Goal: Transaction & Acquisition: Book appointment/travel/reservation

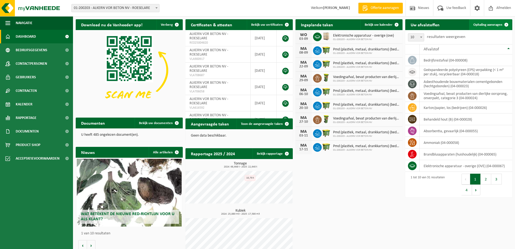
click at [491, 25] on span "Ophaling aanvragen" at bounding box center [488, 25] width 29 height 4
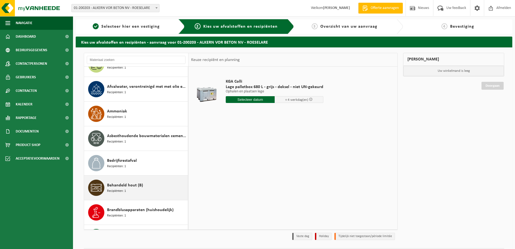
scroll to position [54, 0]
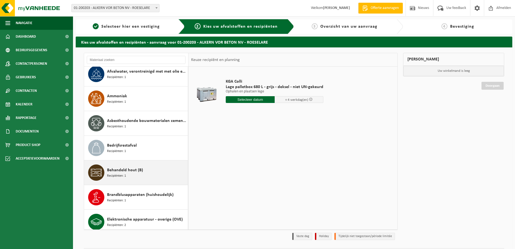
click at [121, 169] on span "Behandeld hout (B)" at bounding box center [125, 170] width 36 height 6
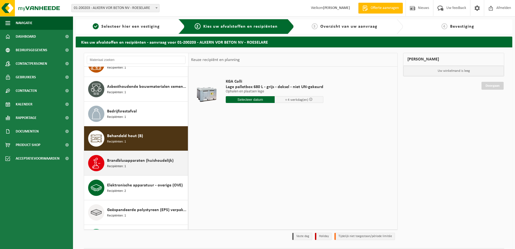
scroll to position [148, 0]
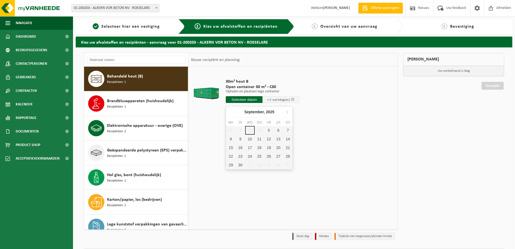
click at [239, 97] on input "text" at bounding box center [244, 99] width 37 height 7
click at [268, 130] on div "5" at bounding box center [268, 130] width 9 height 9
type input "Van [DATE]"
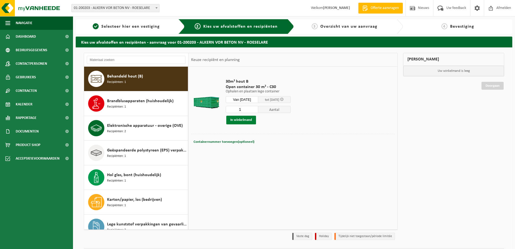
click at [244, 119] on button "In winkelmand" at bounding box center [241, 120] width 30 height 9
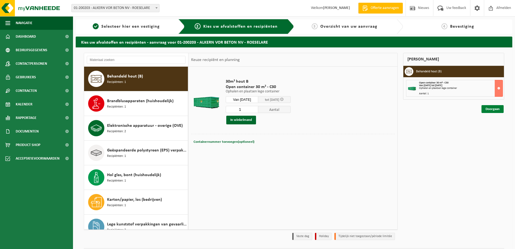
click at [496, 107] on link "Doorgaan" at bounding box center [493, 109] width 22 height 8
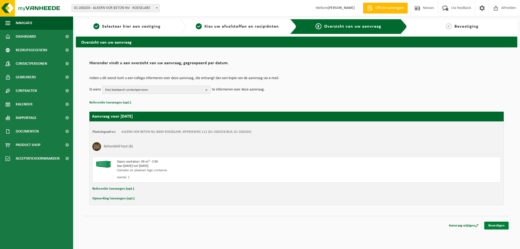
click at [494, 223] on link "Bevestigen" at bounding box center [496, 225] width 24 height 8
